Goal: Task Accomplishment & Management: Manage account settings

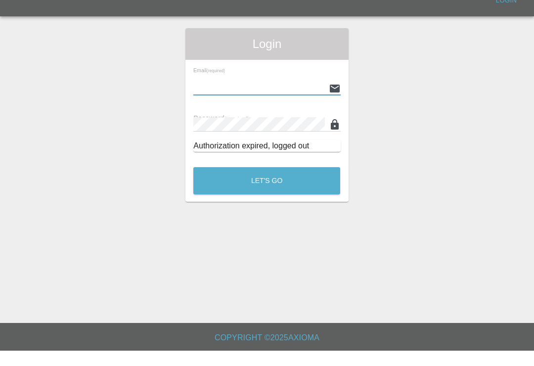
scroll to position [15, 0]
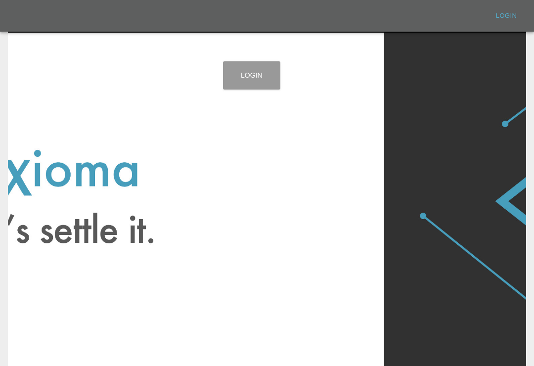
click at [256, 75] on link "Login" at bounding box center [251, 75] width 57 height 28
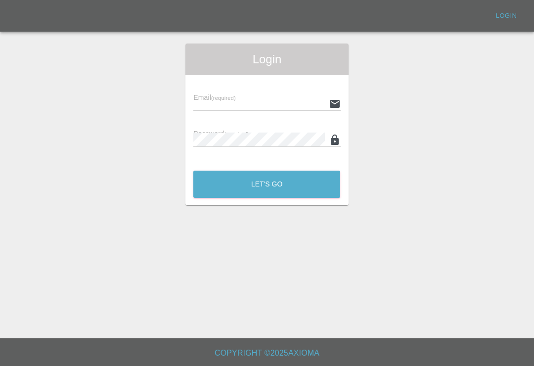
click at [285, 94] on div "Email (required)" at bounding box center [266, 97] width 147 height 28
click at [267, 99] on input "text" at bounding box center [258, 103] width 131 height 14
type input "[EMAIL_ADDRESS][DOMAIN_NAME]"
click at [266, 184] on button "Let's Go" at bounding box center [266, 184] width 147 height 27
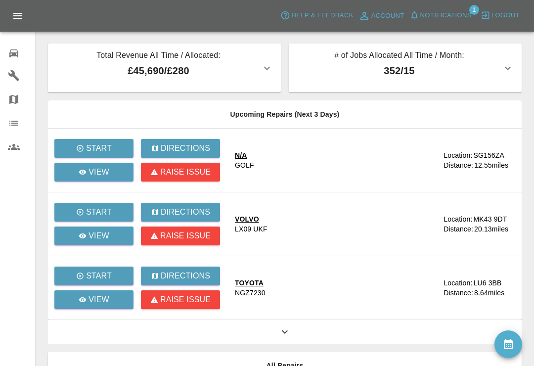
click at [511, 348] on icon "availability" at bounding box center [508, 344] width 9 height 10
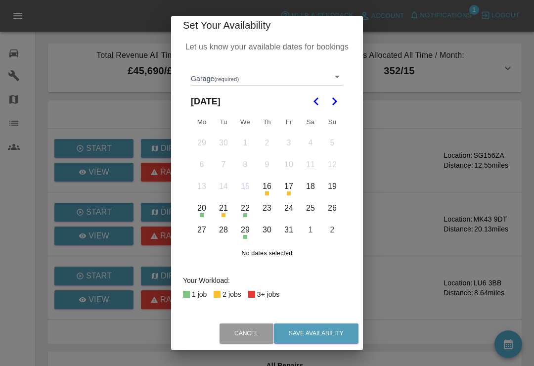
scroll to position [6, 0]
click at [271, 189] on button "16" at bounding box center [267, 186] width 21 height 21
click at [270, 190] on button "16" at bounding box center [267, 186] width 21 height 21
click at [337, 75] on body "Axioma Help & Feedback Account Notifications 1 Logout 0 Repair home Garages Map…" at bounding box center [267, 249] width 534 height 499
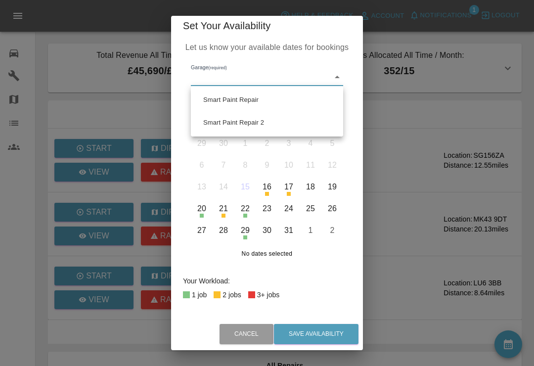
click at [278, 105] on li "Smart Paint Repair" at bounding box center [266, 99] width 147 height 23
type input "679a0979904d91245c525316"
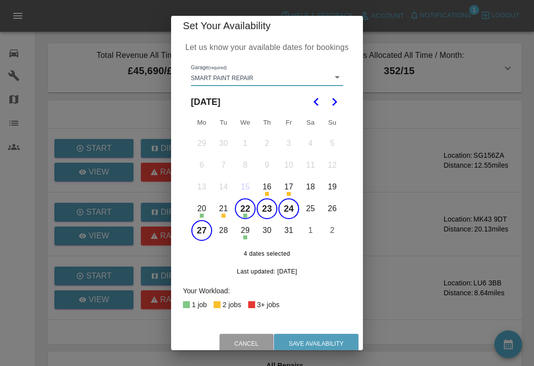
click at [250, 206] on button "22" at bounding box center [245, 208] width 21 height 21
click at [269, 206] on button "23" at bounding box center [267, 208] width 21 height 21
click at [268, 206] on button "23" at bounding box center [267, 208] width 21 height 21
click at [274, 204] on button "23" at bounding box center [267, 208] width 21 height 21
click at [300, 206] on button "25" at bounding box center [310, 208] width 21 height 21
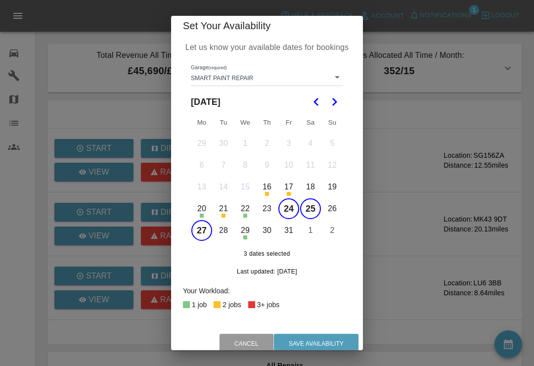
click at [290, 207] on button "24" at bounding box center [288, 208] width 21 height 21
click at [316, 208] on button "25" at bounding box center [310, 208] width 21 height 21
click at [214, 228] on button "28" at bounding box center [223, 230] width 21 height 21
click at [203, 230] on button "27" at bounding box center [201, 230] width 21 height 21
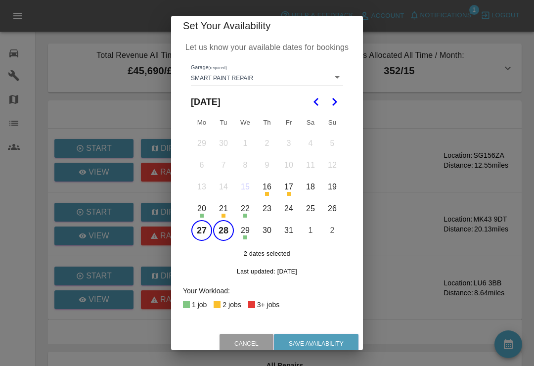
click at [233, 227] on button "28" at bounding box center [223, 230] width 21 height 21
click at [202, 233] on button "27" at bounding box center [201, 230] width 21 height 21
click at [415, 268] on div "Set Your Availability Let us know your available dates for bookings Garage (req…" at bounding box center [267, 183] width 534 height 366
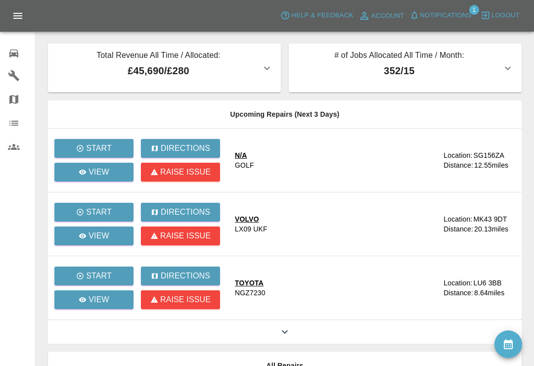
scroll to position [118, 0]
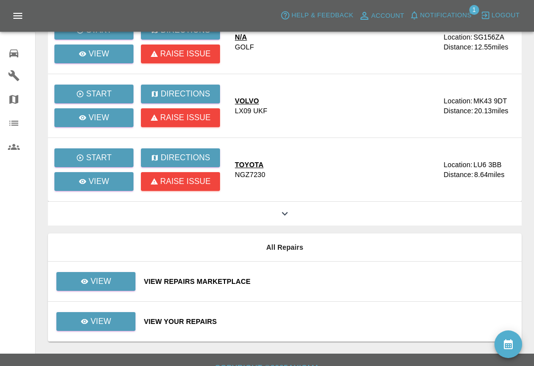
click at [511, 349] on icon "availability" at bounding box center [508, 344] width 9 height 10
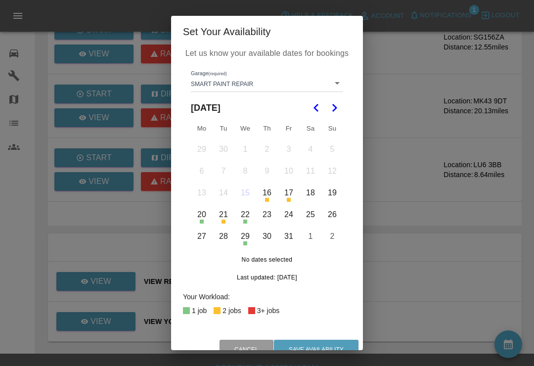
click at [466, 298] on div "Set Your Availability Let us know your available dates for bookings Garage (req…" at bounding box center [267, 183] width 534 height 366
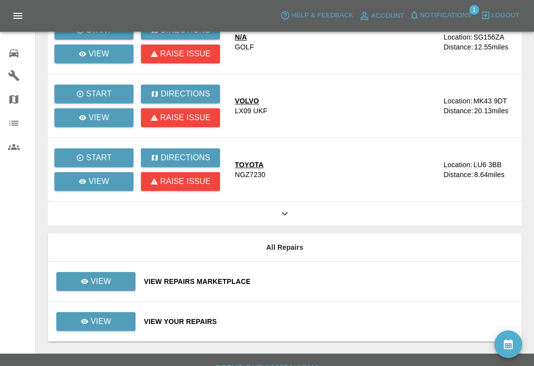
click at [506, 349] on icon "availability" at bounding box center [508, 344] width 9 height 10
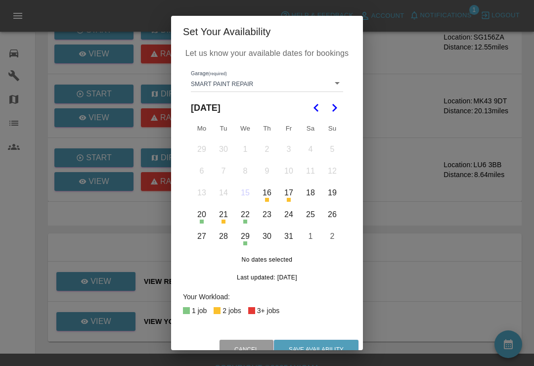
click at [338, 85] on body "Axioma Help & Feedback Account Notifications 1 Logout 0 Repair home Garages Map…" at bounding box center [267, 131] width 534 height 499
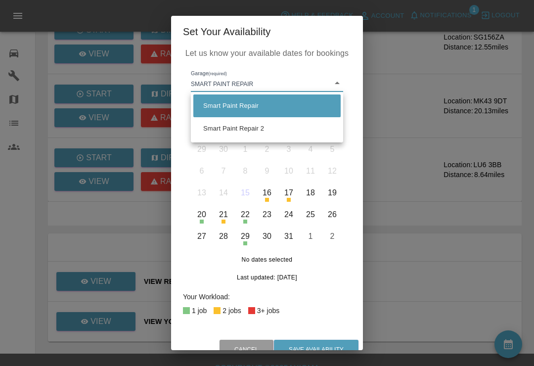
click at [295, 112] on li "Smart Paint Repair" at bounding box center [266, 105] width 147 height 23
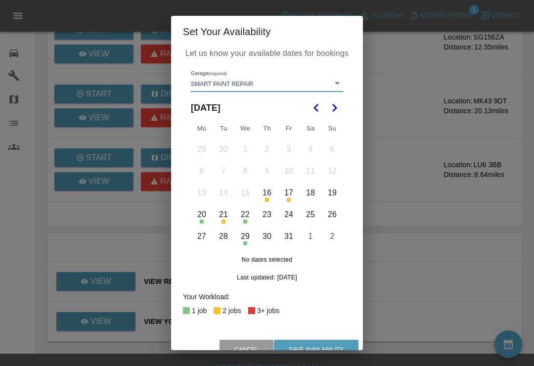
click at [245, 216] on button "22" at bounding box center [245, 214] width 21 height 21
click at [269, 217] on button "23" at bounding box center [267, 214] width 21 height 21
click at [245, 240] on button "29" at bounding box center [245, 236] width 21 height 21
click at [321, 346] on button "Save Availability" at bounding box center [316, 350] width 85 height 20
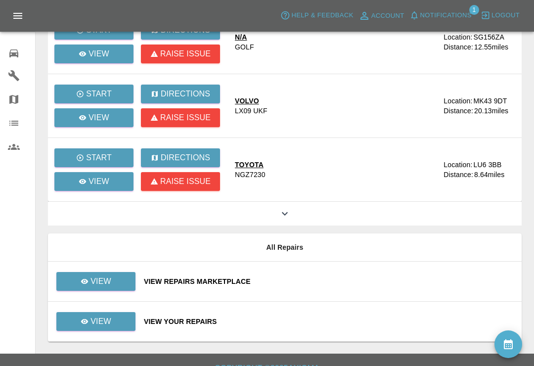
click at [338, 286] on div "View Repairs Marketplace" at bounding box center [329, 281] width 370 height 10
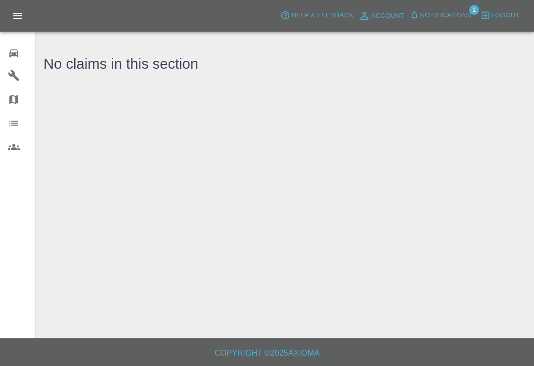
click at [425, 14] on span "Notifications" at bounding box center [445, 15] width 51 height 11
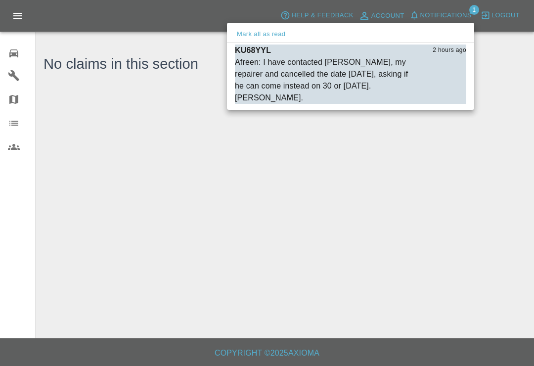
click at [274, 78] on div "Afreen: I have contacted [PERSON_NAME], my repairer and cancelled the date [DAT…" at bounding box center [326, 79] width 182 height 47
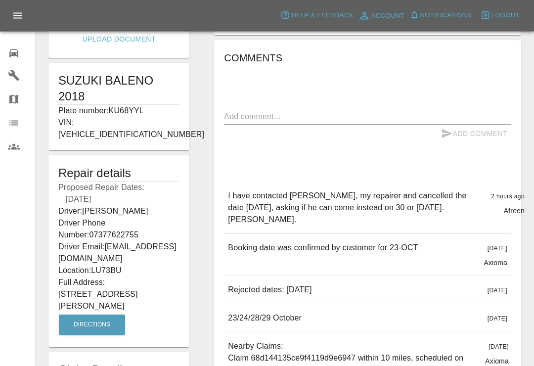
scroll to position [170, 0]
click at [362, 118] on textarea at bounding box center [367, 116] width 287 height 11
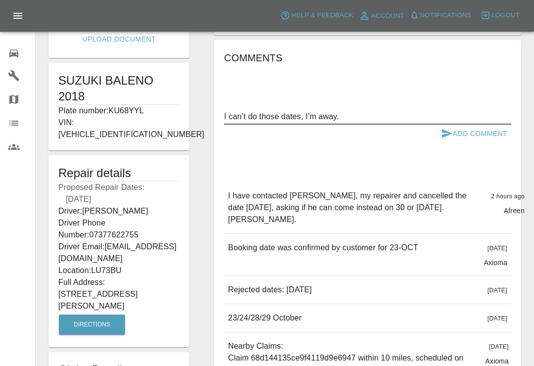
type textarea "I can’t do those dates, I’m away."
click at [478, 134] on button "Add Comment" at bounding box center [474, 134] width 74 height 18
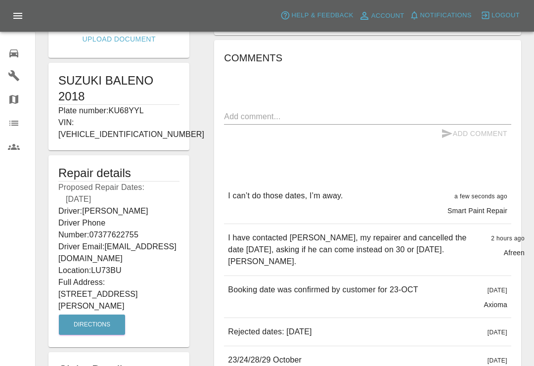
click at [320, 116] on textarea at bounding box center [367, 116] width 287 height 11
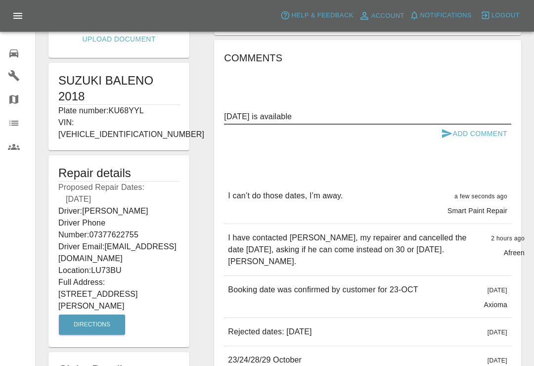
type textarea "[DATE] is available"
click at [483, 133] on button "Add Comment" at bounding box center [474, 134] width 74 height 18
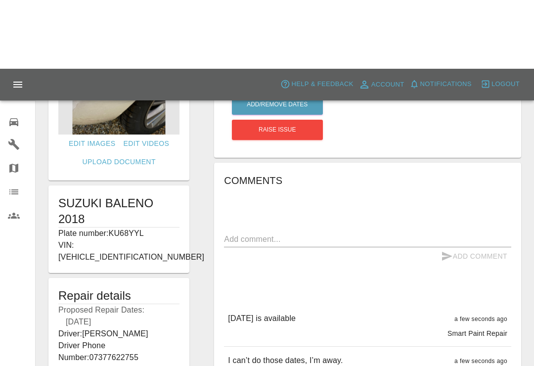
scroll to position [0, 0]
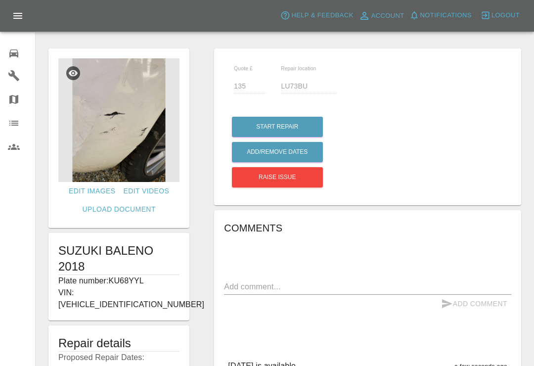
click at [14, 52] on icon at bounding box center [14, 53] width 12 height 12
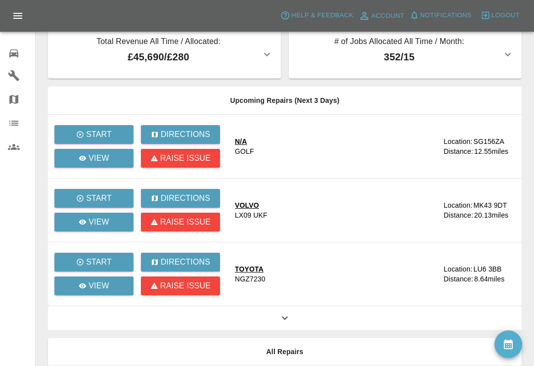
scroll to position [14, 0]
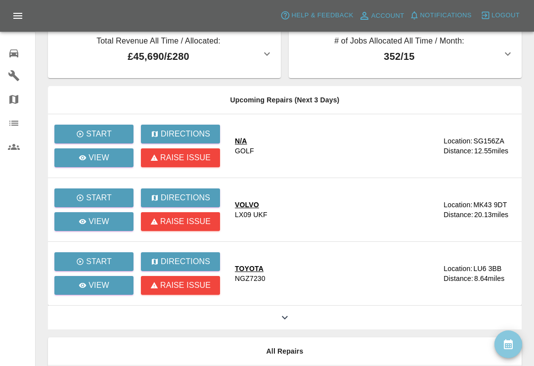
click at [515, 340] on button "availability" at bounding box center [508, 344] width 28 height 28
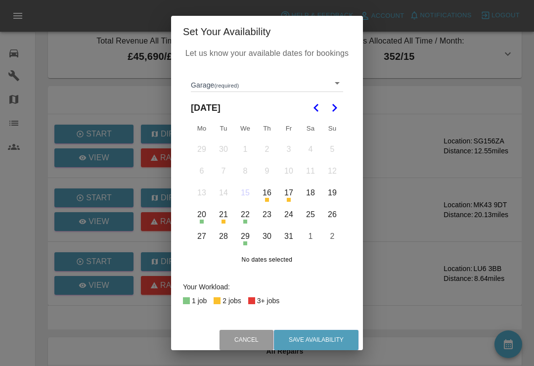
click at [342, 110] on button "Go to the Next Month" at bounding box center [334, 108] width 18 height 18
click at [204, 171] on button "3" at bounding box center [201, 171] width 21 height 21
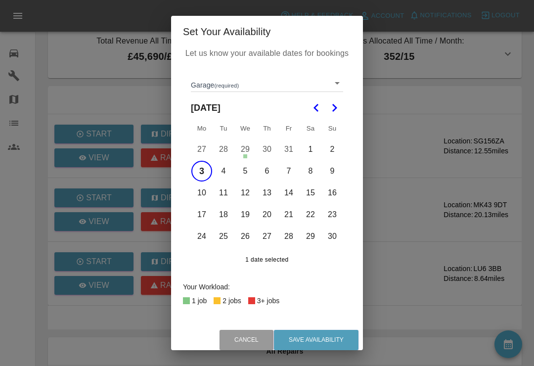
click at [227, 170] on button "4" at bounding box center [223, 171] width 21 height 21
click at [251, 169] on button "5" at bounding box center [245, 171] width 21 height 21
click at [271, 171] on button "6" at bounding box center [267, 171] width 21 height 21
click at [294, 169] on button "7" at bounding box center [288, 171] width 21 height 21
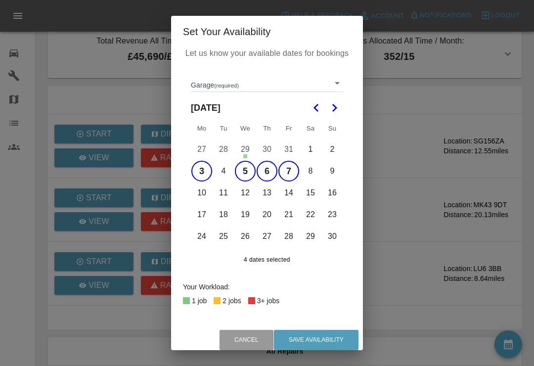
click at [315, 170] on button "8" at bounding box center [310, 171] width 21 height 21
click at [338, 169] on button "9" at bounding box center [332, 171] width 21 height 21
click at [339, 171] on button "9" at bounding box center [332, 171] width 21 height 21
click at [312, 170] on button "8" at bounding box center [310, 171] width 21 height 21
click at [204, 195] on button "10" at bounding box center [201, 192] width 21 height 21
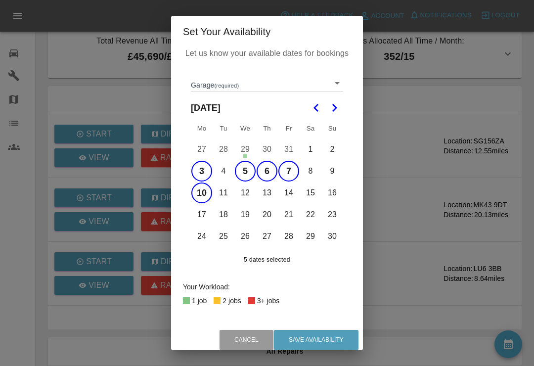
click at [204, 194] on button "10" at bounding box center [201, 192] width 21 height 21
click at [245, 190] on button "12" at bounding box center [245, 192] width 21 height 21
click at [206, 187] on button "10" at bounding box center [201, 192] width 21 height 21
click at [225, 188] on button "11" at bounding box center [223, 192] width 21 height 21
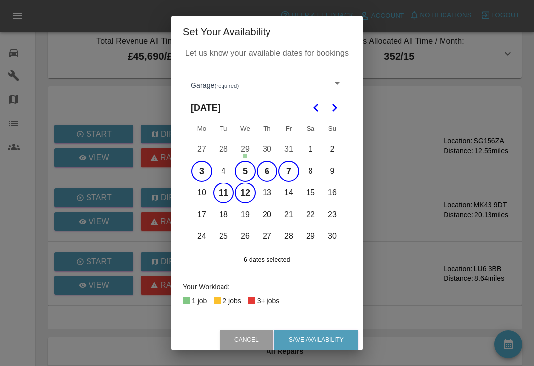
click at [204, 191] on button "10" at bounding box center [201, 192] width 21 height 21
click at [267, 195] on button "13" at bounding box center [267, 192] width 21 height 21
click at [295, 194] on button "14" at bounding box center [288, 192] width 21 height 21
click at [205, 216] on button "17" at bounding box center [201, 214] width 21 height 21
click at [226, 216] on button "18" at bounding box center [223, 214] width 21 height 21
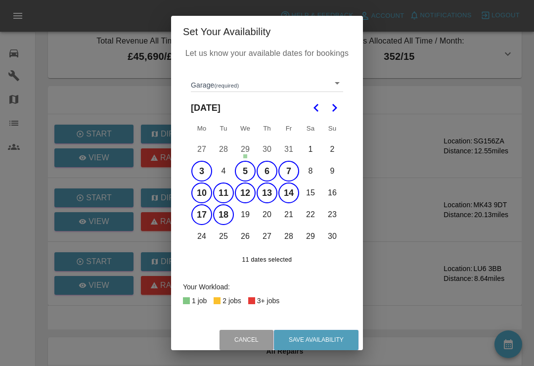
click at [245, 218] on button "19" at bounding box center [245, 214] width 21 height 21
click at [267, 215] on button "20" at bounding box center [267, 214] width 21 height 21
click at [293, 218] on button "21" at bounding box center [288, 214] width 21 height 21
click at [205, 239] on button "24" at bounding box center [201, 236] width 21 height 21
click at [224, 237] on button "25" at bounding box center [223, 236] width 21 height 21
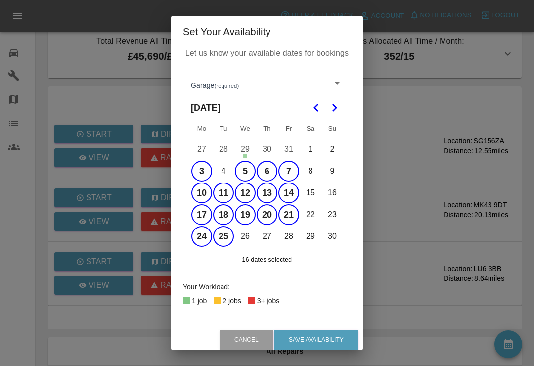
click at [248, 237] on button "26" at bounding box center [245, 236] width 21 height 21
click at [276, 234] on button "27" at bounding box center [267, 236] width 21 height 21
click at [292, 240] on button "28" at bounding box center [288, 236] width 21 height 21
click at [335, 337] on button "Save Availability" at bounding box center [316, 340] width 85 height 20
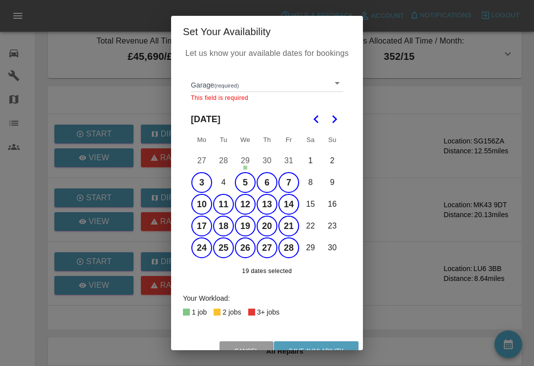
click at [340, 78] on body "Axioma Help & Feedback Account Notifications 0 Logout 0 Repair home Garages Map…" at bounding box center [267, 235] width 534 height 499
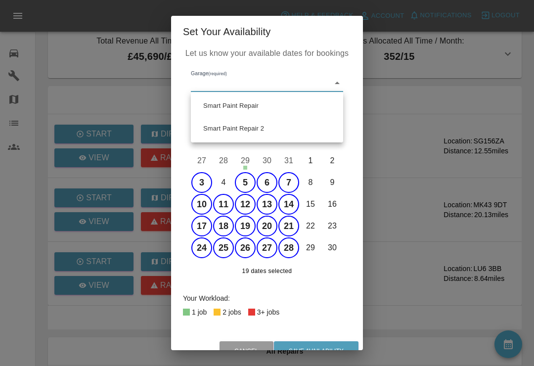
click at [269, 106] on li "Smart Paint Repair" at bounding box center [266, 105] width 147 height 23
type input "679a0979904d91245c525316"
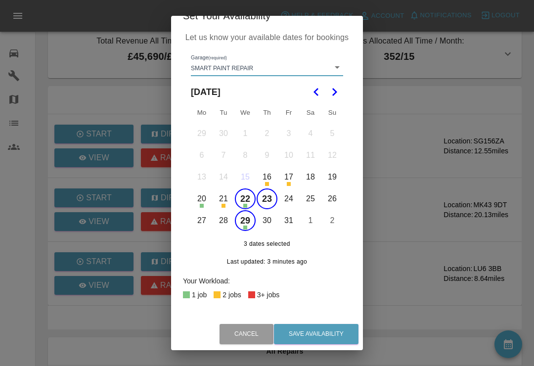
scroll to position [15, 0]
click at [334, 98] on button "Go to the Next Month" at bounding box center [334, 93] width 18 height 18
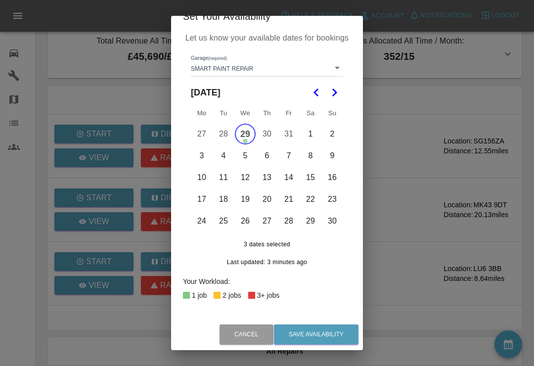
click at [254, 132] on button "29" at bounding box center [245, 134] width 21 height 21
click at [204, 161] on button "3" at bounding box center [201, 155] width 21 height 21
click at [251, 157] on button "5" at bounding box center [245, 155] width 21 height 21
click at [271, 155] on button "6" at bounding box center [267, 155] width 21 height 21
click at [293, 155] on button "7" at bounding box center [288, 155] width 21 height 21
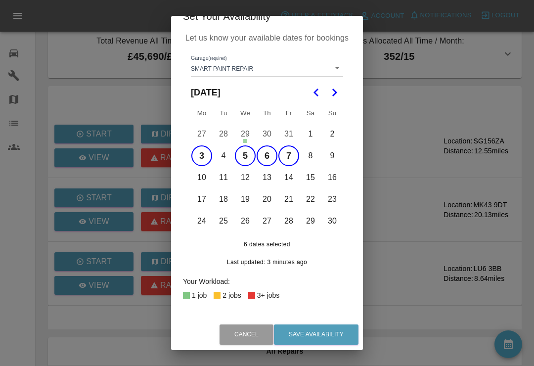
click at [311, 156] on button "8" at bounding box center [310, 155] width 21 height 21
click at [333, 155] on button "9" at bounding box center [332, 155] width 21 height 21
click at [205, 179] on button "10" at bounding box center [201, 177] width 21 height 21
click at [228, 179] on button "11" at bounding box center [223, 177] width 21 height 21
click at [248, 176] on button "12" at bounding box center [245, 177] width 21 height 21
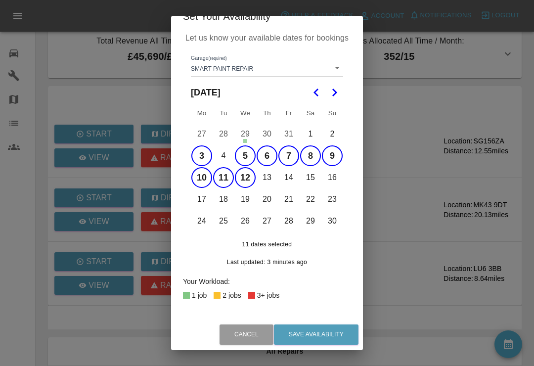
click at [272, 172] on button "13" at bounding box center [267, 177] width 21 height 21
click at [295, 176] on button "14" at bounding box center [288, 177] width 21 height 21
click at [315, 177] on button "15" at bounding box center [310, 177] width 21 height 21
click at [337, 176] on button "16" at bounding box center [332, 177] width 21 height 21
click at [205, 204] on button "17" at bounding box center [201, 199] width 21 height 21
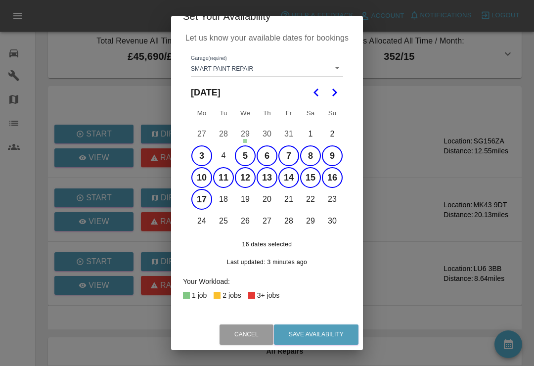
click at [224, 200] on button "18" at bounding box center [223, 199] width 21 height 21
click at [246, 195] on button "19" at bounding box center [245, 199] width 21 height 21
click at [269, 197] on button "20" at bounding box center [267, 199] width 21 height 21
click at [295, 199] on button "21" at bounding box center [288, 199] width 21 height 21
click at [316, 196] on button "22" at bounding box center [310, 199] width 21 height 21
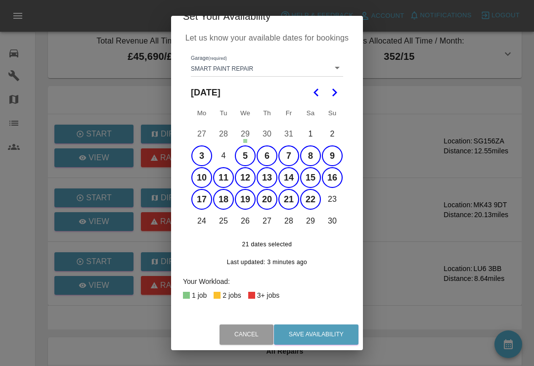
click at [338, 195] on button "23" at bounding box center [332, 199] width 21 height 21
click at [205, 221] on button "24" at bounding box center [201, 221] width 21 height 21
click at [223, 217] on button "25" at bounding box center [223, 221] width 21 height 21
click at [244, 217] on button "26" at bounding box center [245, 221] width 21 height 21
click at [268, 218] on button "27" at bounding box center [267, 221] width 21 height 21
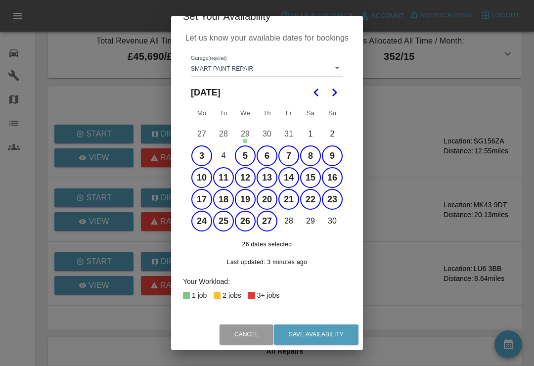
click at [291, 219] on button "28" at bounding box center [288, 221] width 21 height 21
click at [312, 217] on button "29" at bounding box center [310, 221] width 21 height 21
click at [334, 218] on button "30" at bounding box center [332, 221] width 21 height 21
click at [324, 332] on button "Save Availability" at bounding box center [316, 334] width 85 height 20
